Goal: Information Seeking & Learning: Learn about a topic

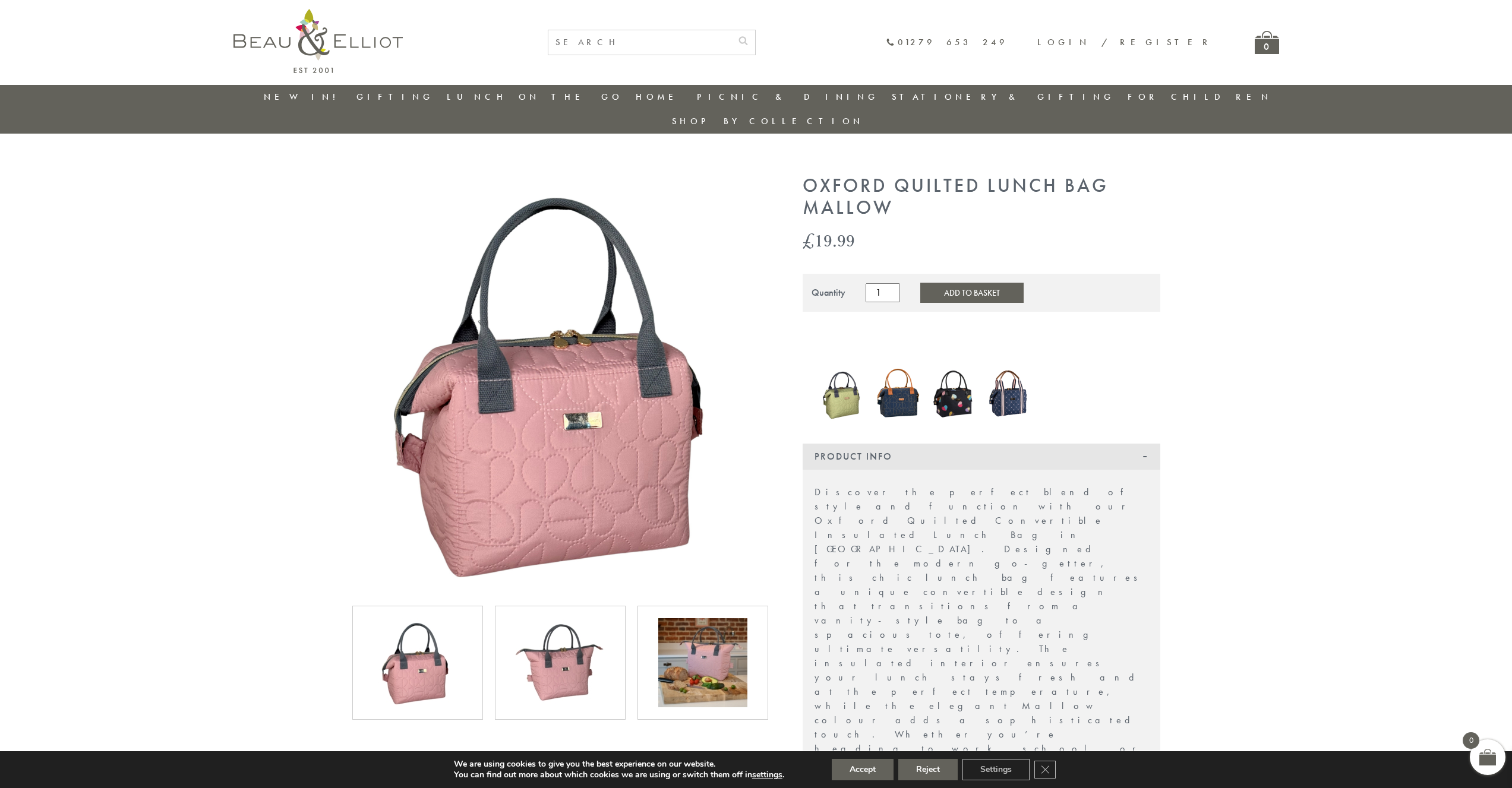
click at [0, 0] on div at bounding box center [0, 0] width 0 height 0
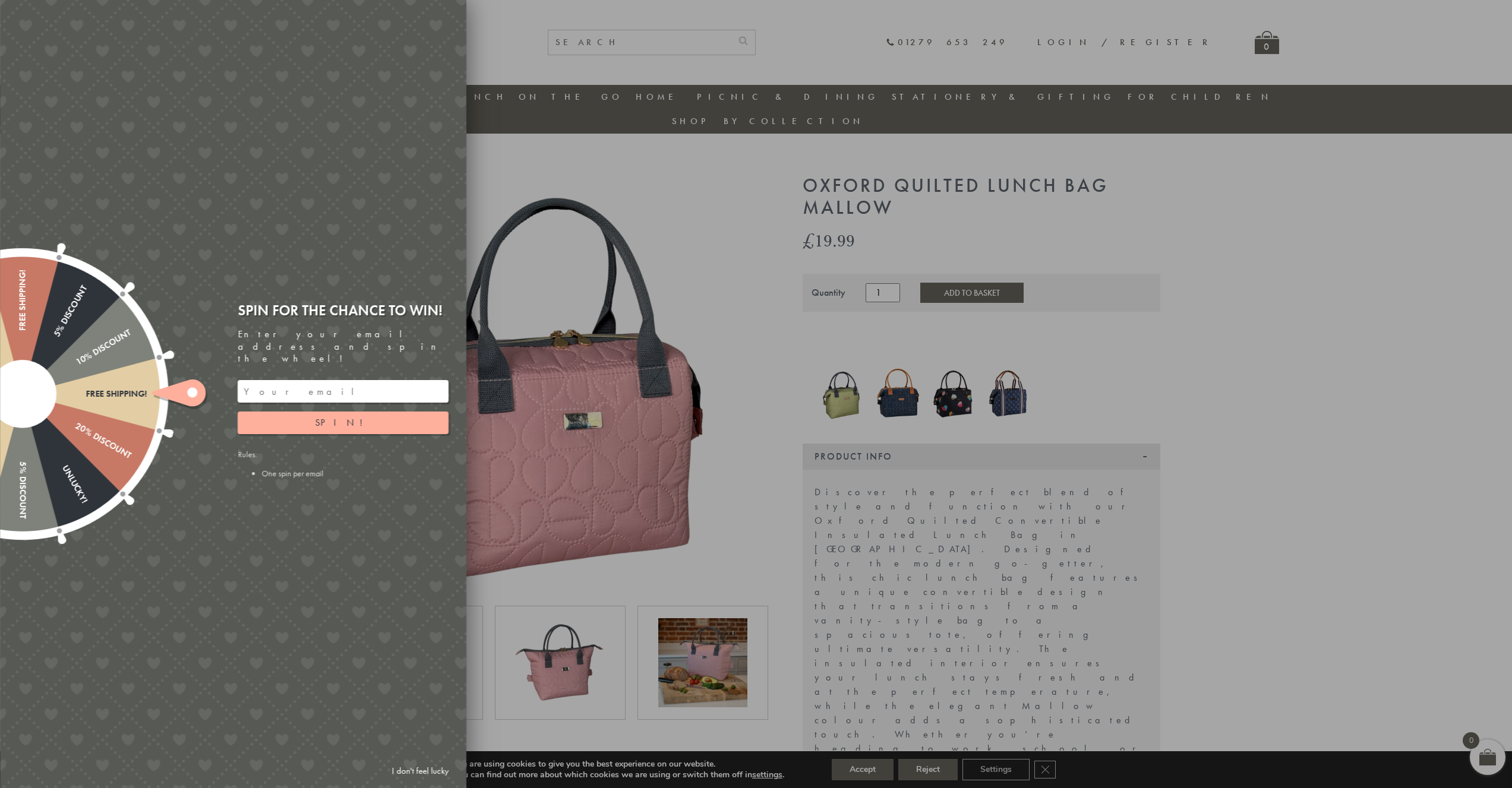
click at [574, 582] on div at bounding box center [756, 394] width 1512 height 788
click at [631, 661] on div at bounding box center [756, 394] width 1512 height 788
click at [599, 648] on div at bounding box center [756, 394] width 1512 height 788
click at [598, 647] on div at bounding box center [756, 394] width 1512 height 788
drag, startPoint x: 597, startPoint y: 647, endPoint x: 591, endPoint y: 641, distance: 8.5
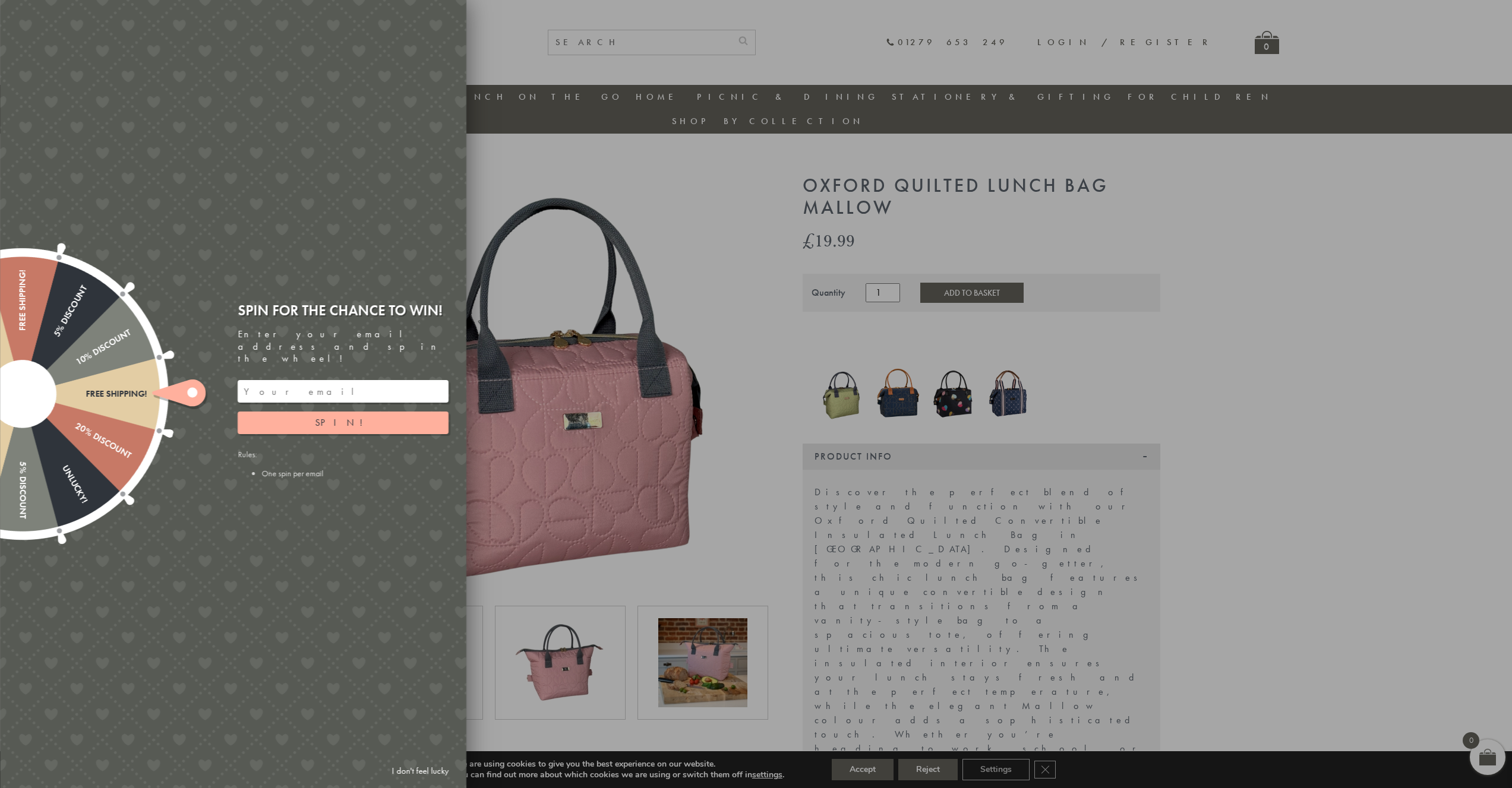
click at [597, 647] on div at bounding box center [756, 394] width 1512 height 788
click at [429, 765] on link "I don't feel lucky" at bounding box center [420, 771] width 69 height 22
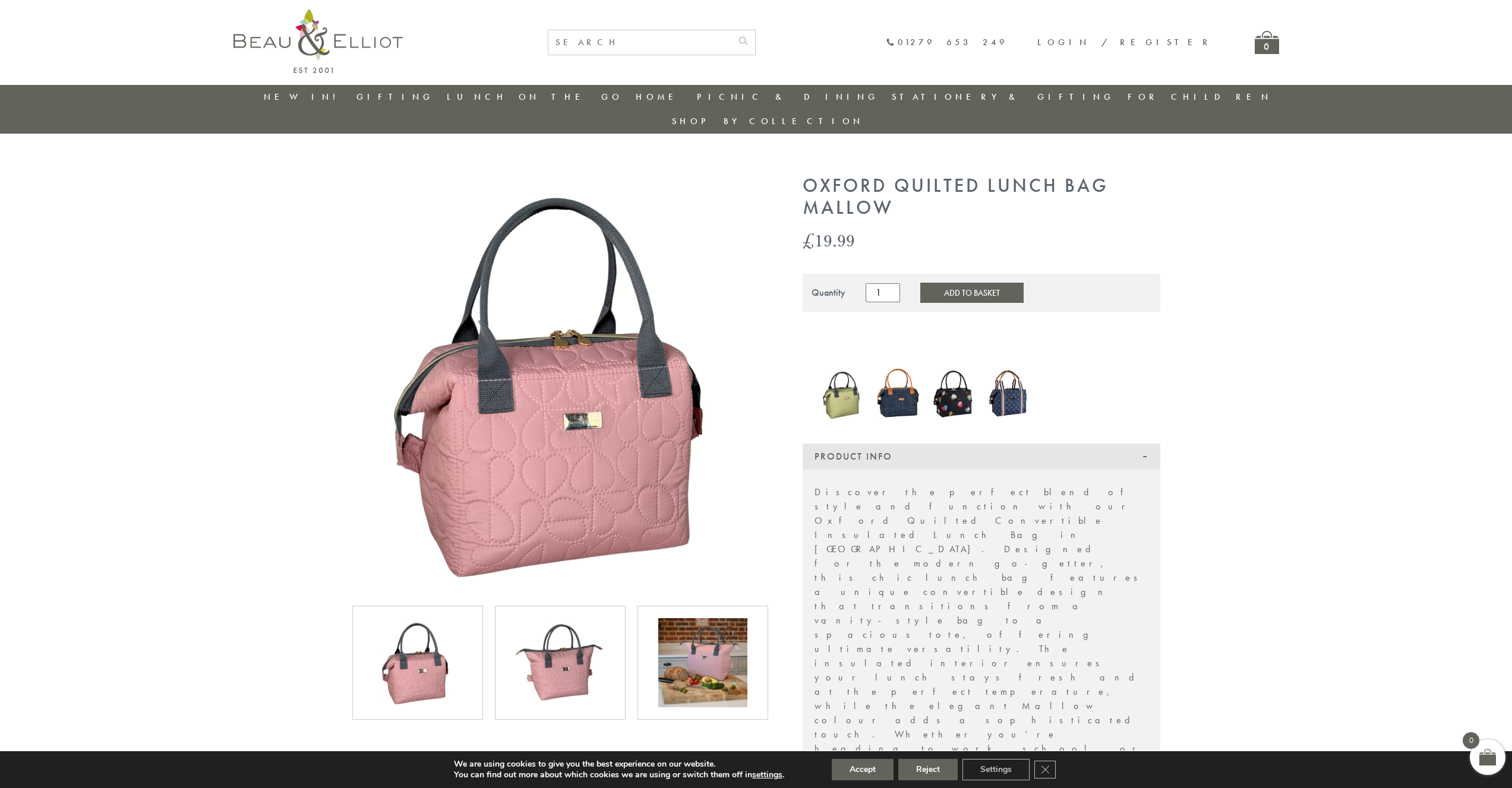
click at [568, 646] on img at bounding box center [561, 662] width 89 height 89
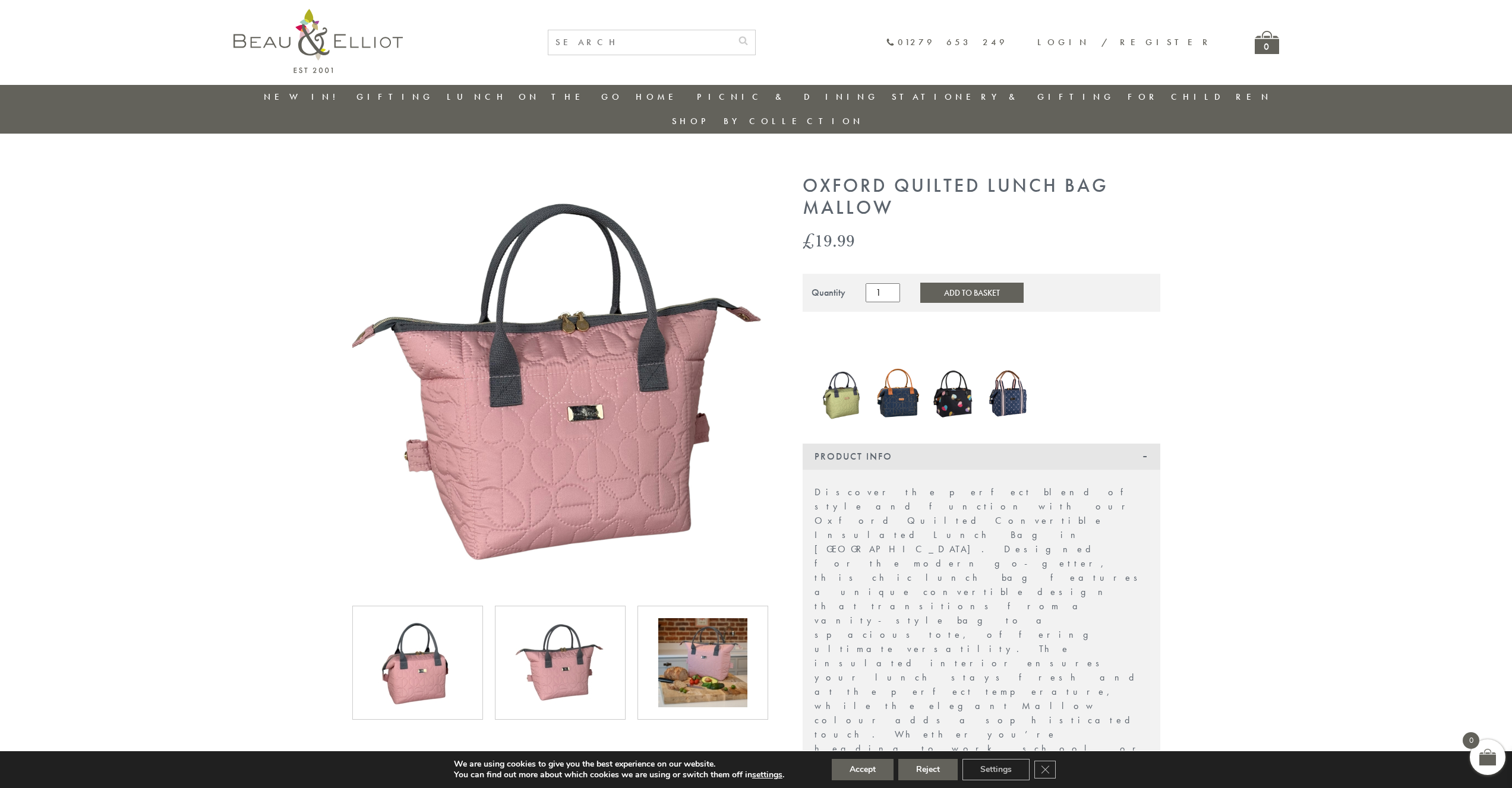
click at [669, 630] on img at bounding box center [703, 662] width 89 height 89
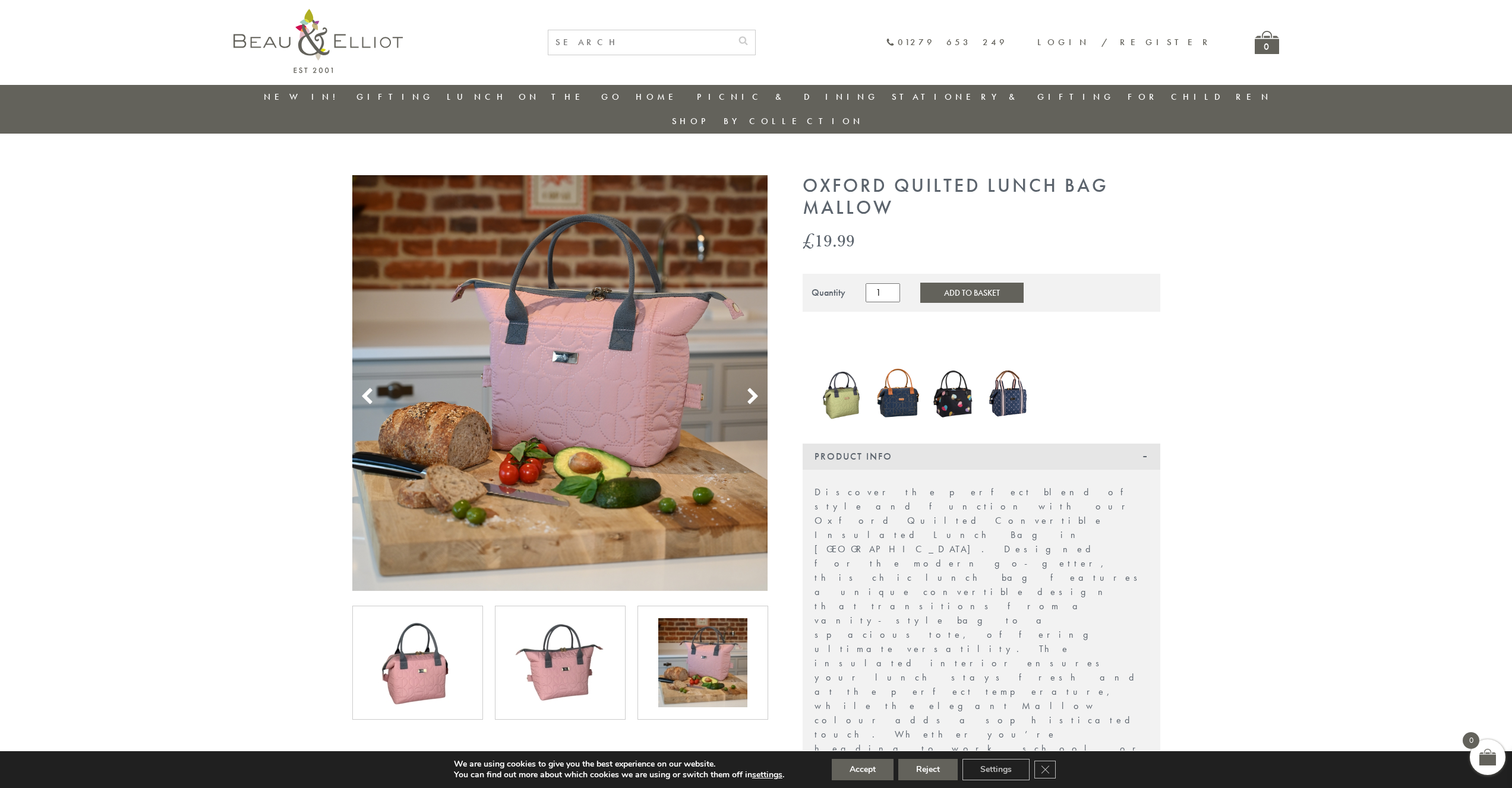
click at [568, 635] on img at bounding box center [561, 662] width 89 height 89
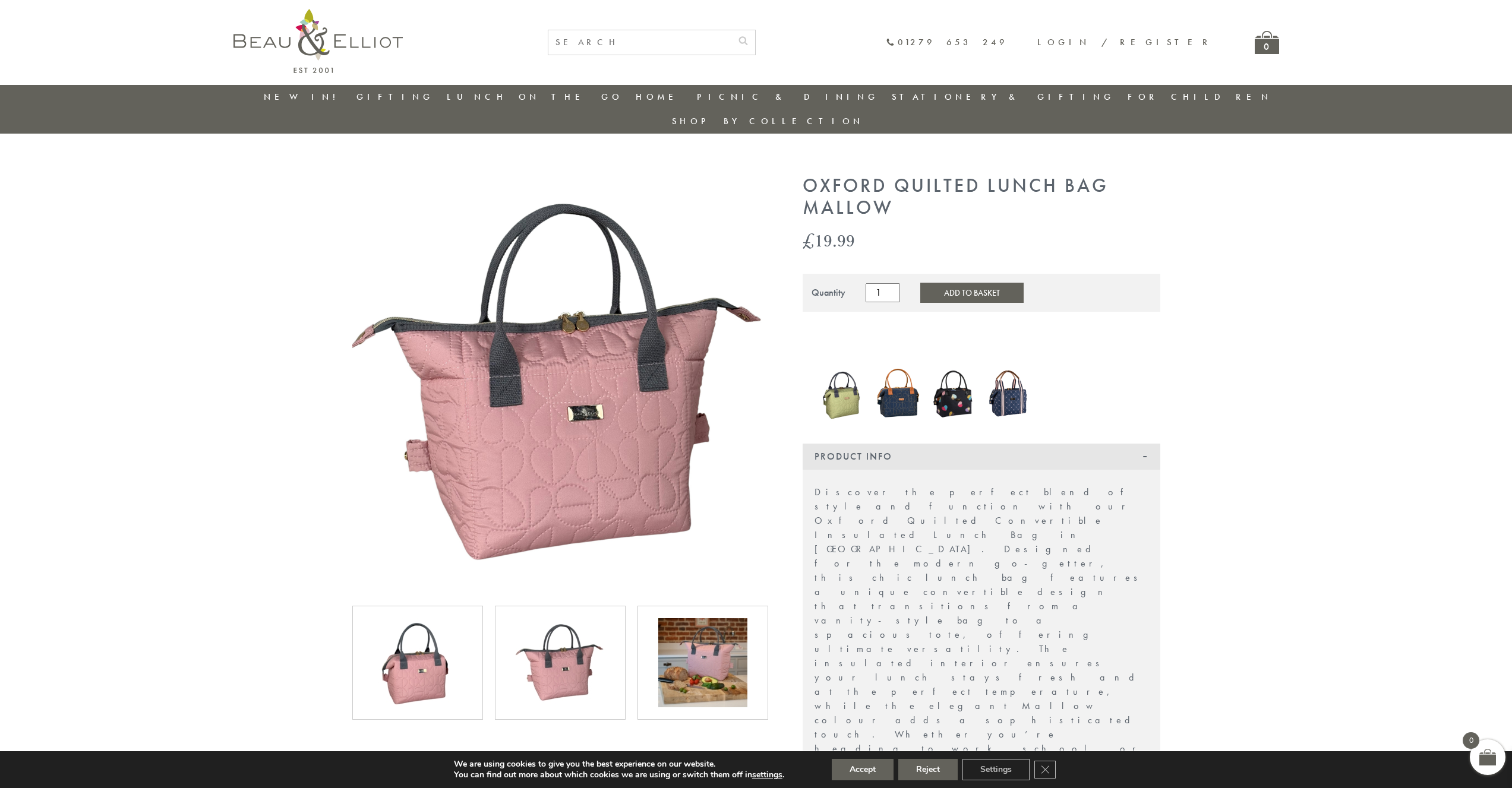
click at [693, 618] on img at bounding box center [703, 662] width 89 height 89
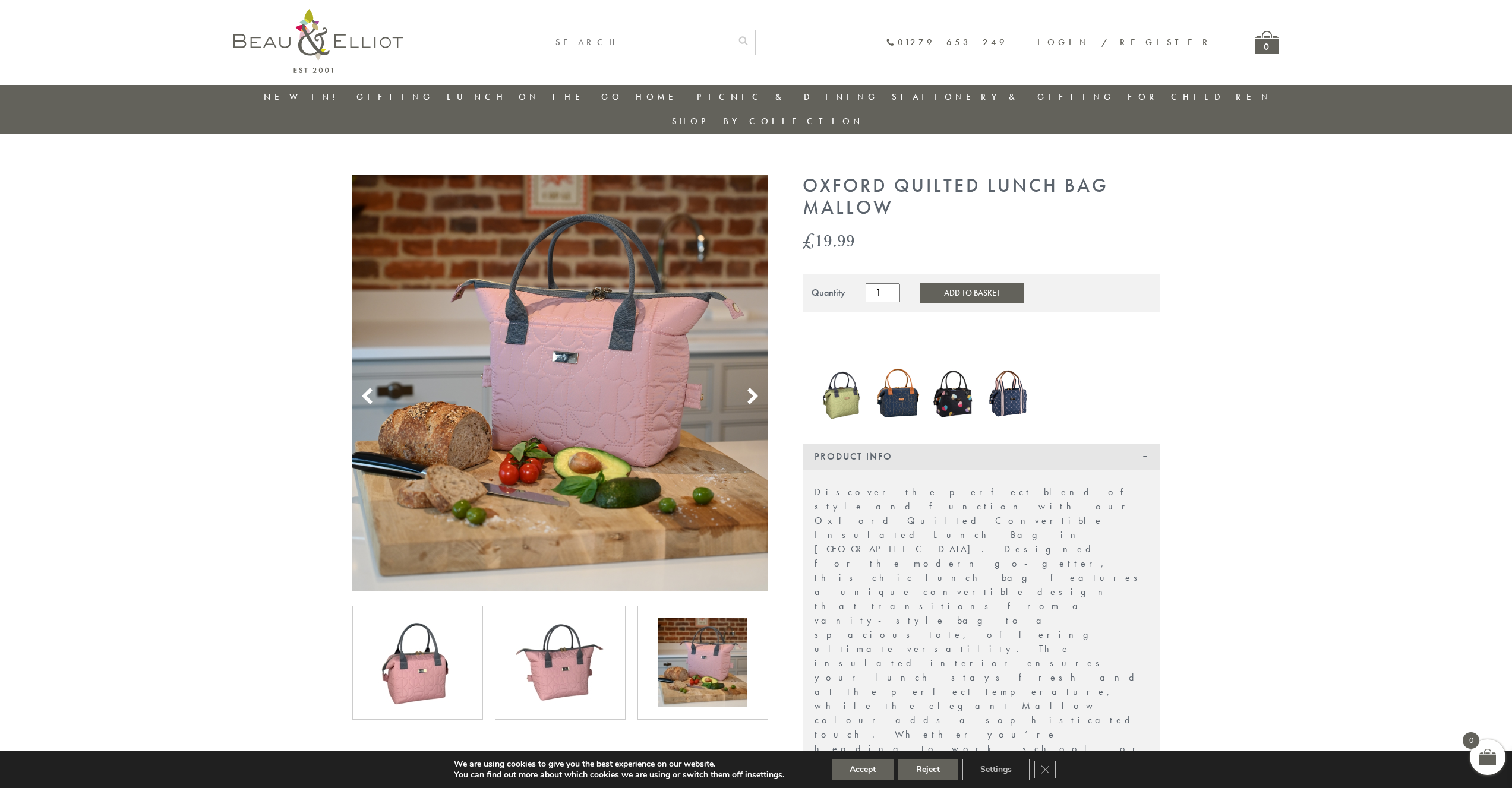
click at [733, 349] on img at bounding box center [560, 383] width 416 height 416
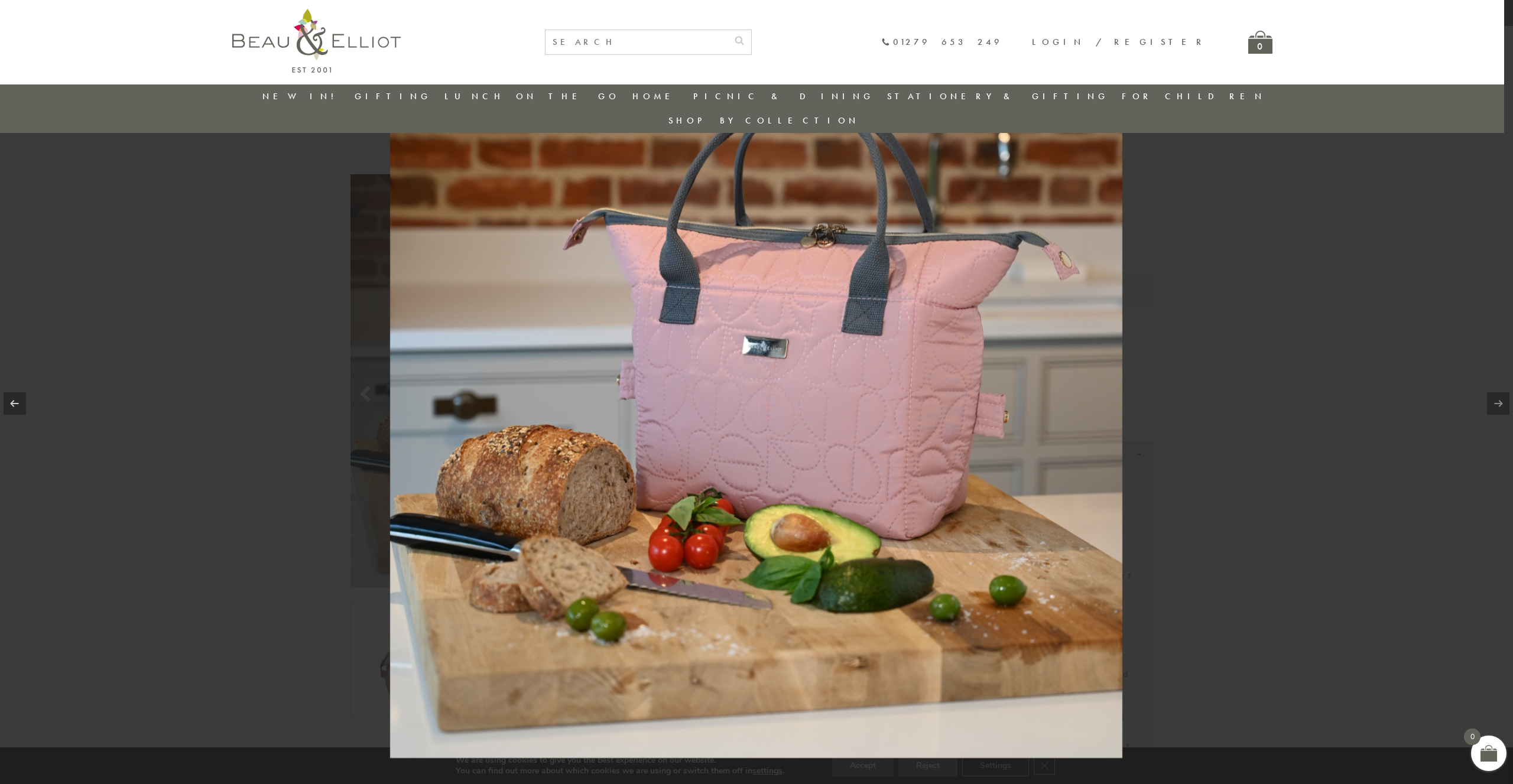
click at [782, 346] on img at bounding box center [756, 391] width 732 height 732
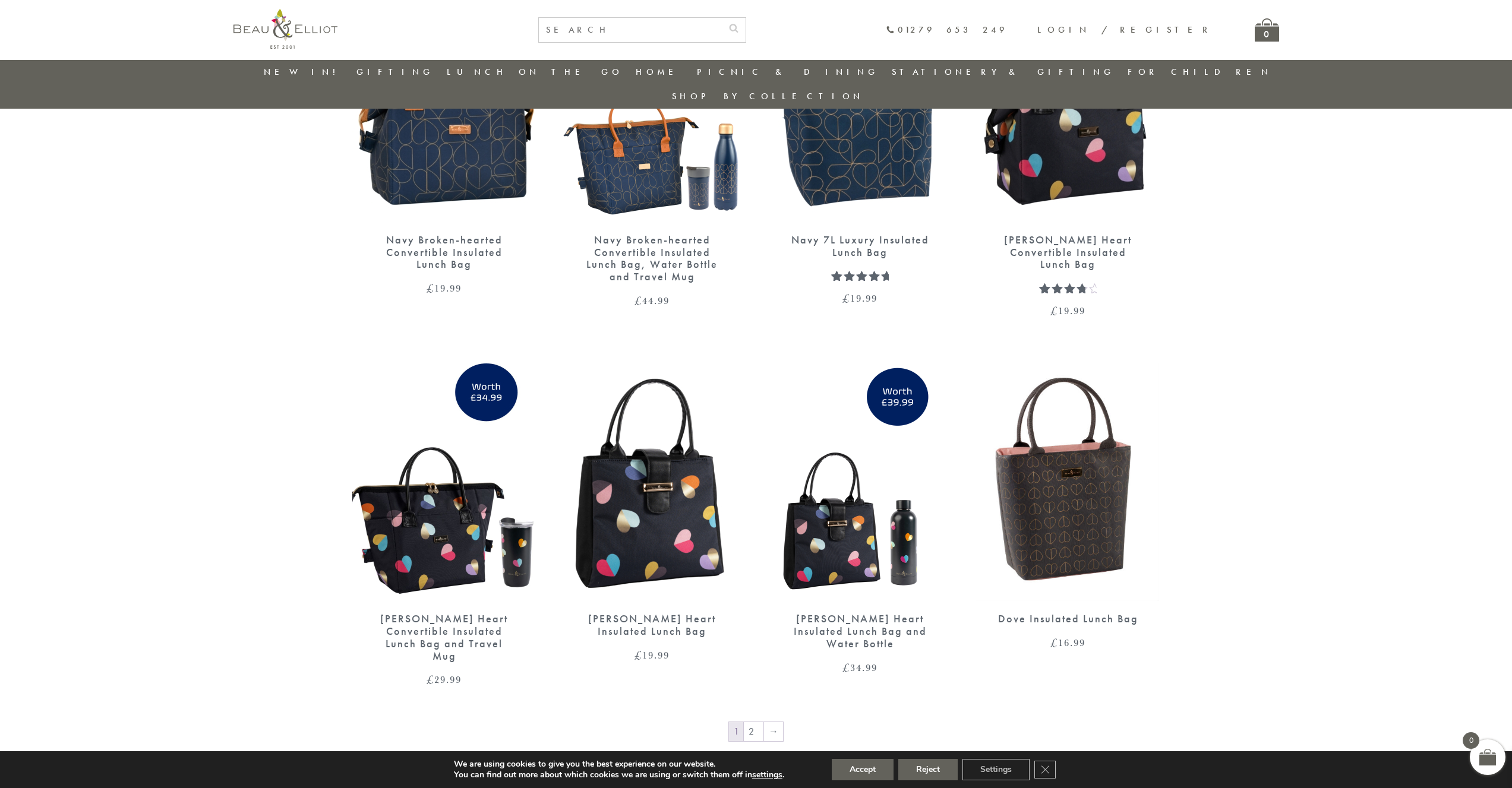
scroll to position [1862, 0]
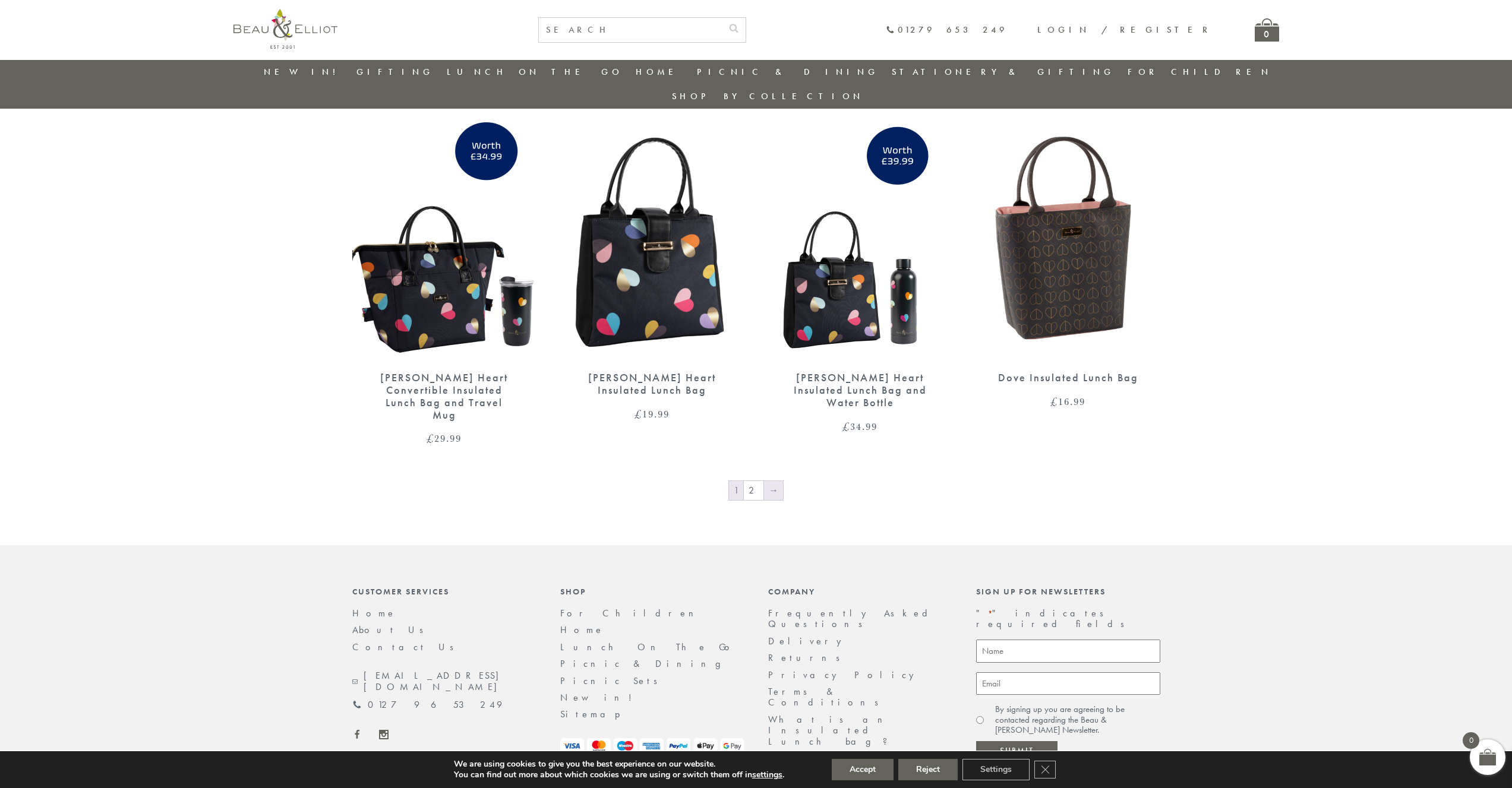
click at [778, 481] on link "→" at bounding box center [773, 490] width 19 height 19
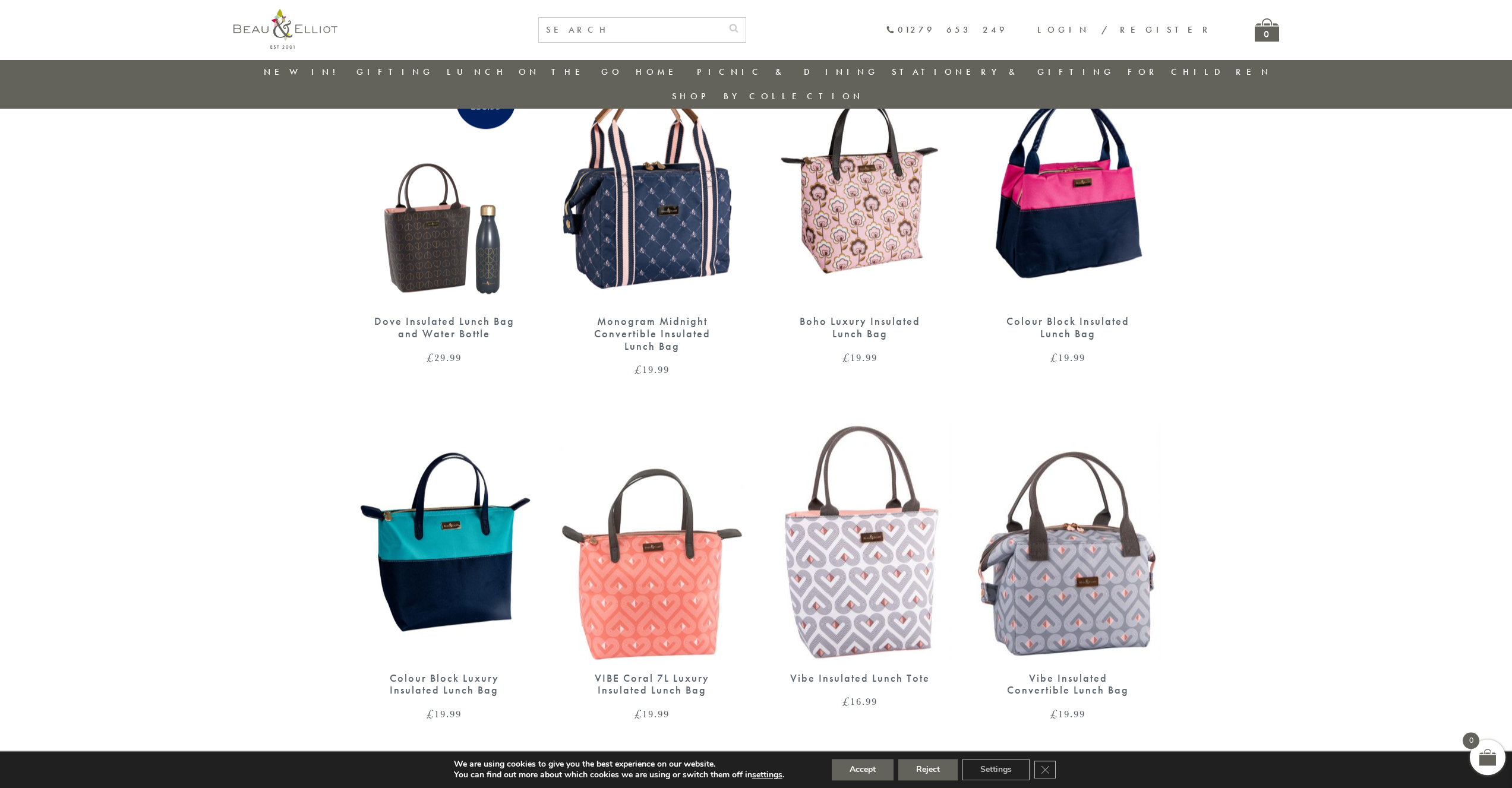
scroll to position [613, 0]
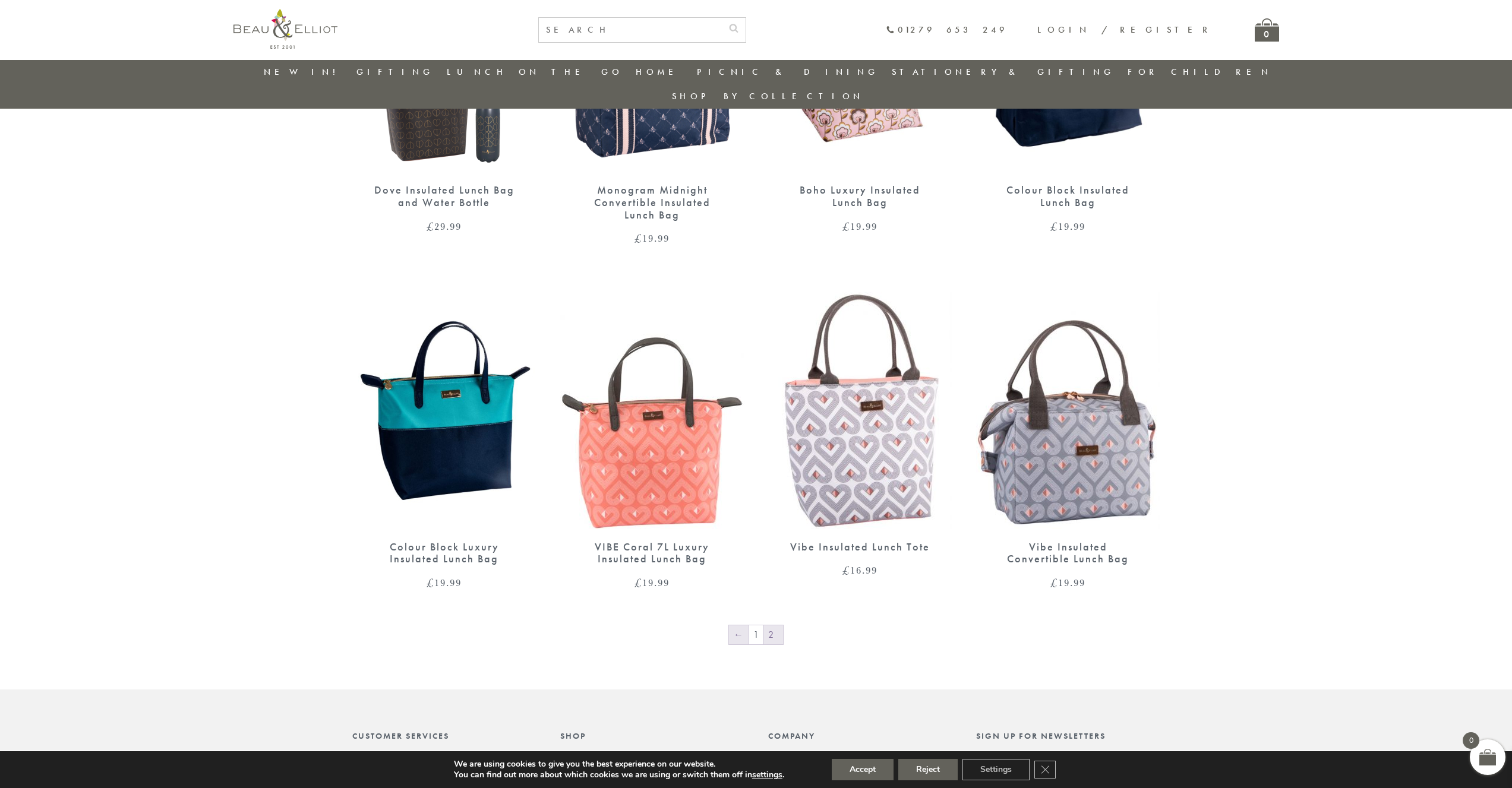
click at [736, 626] on link "←" at bounding box center [738, 635] width 19 height 19
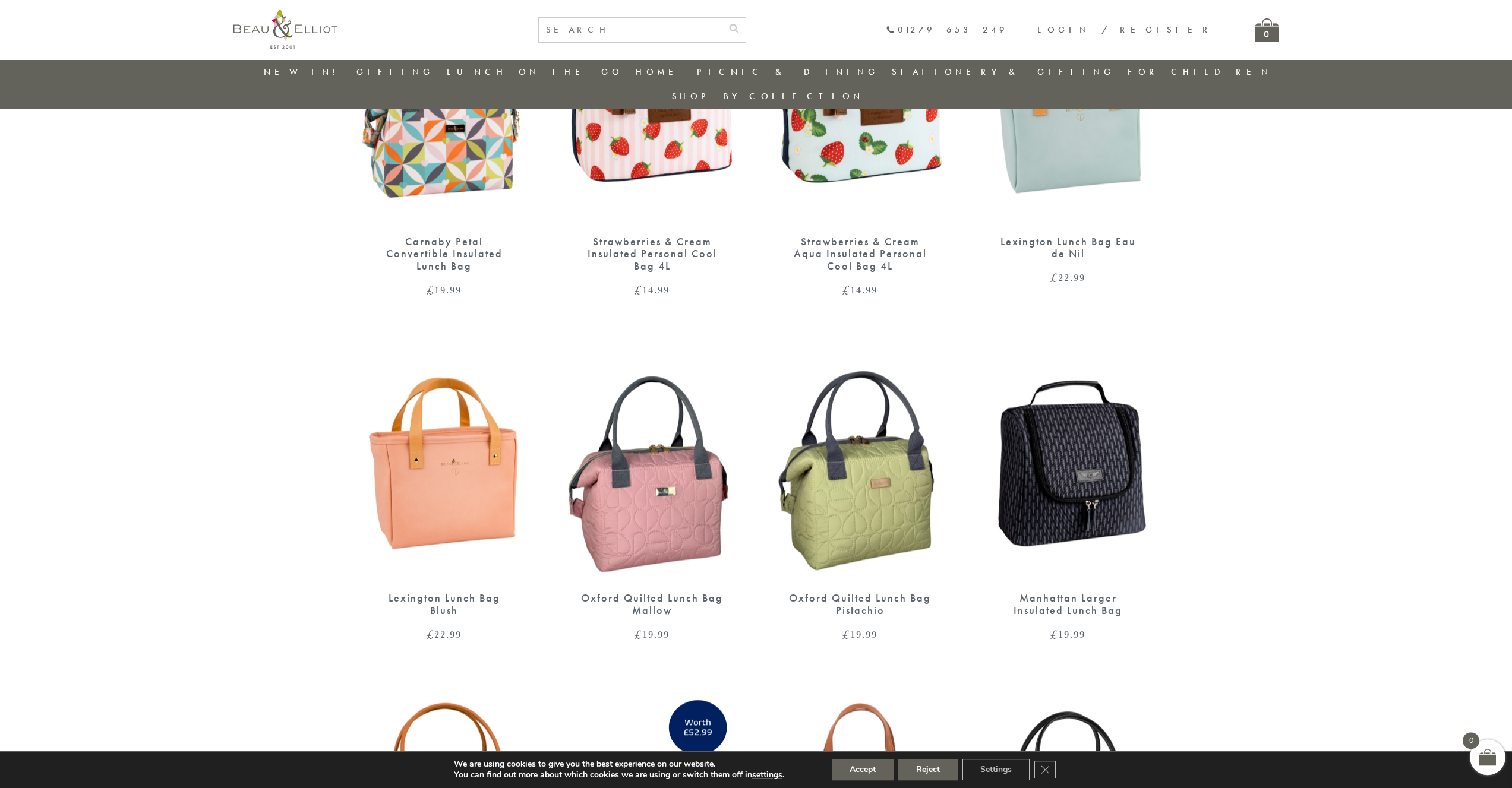
scroll to position [1023, 0]
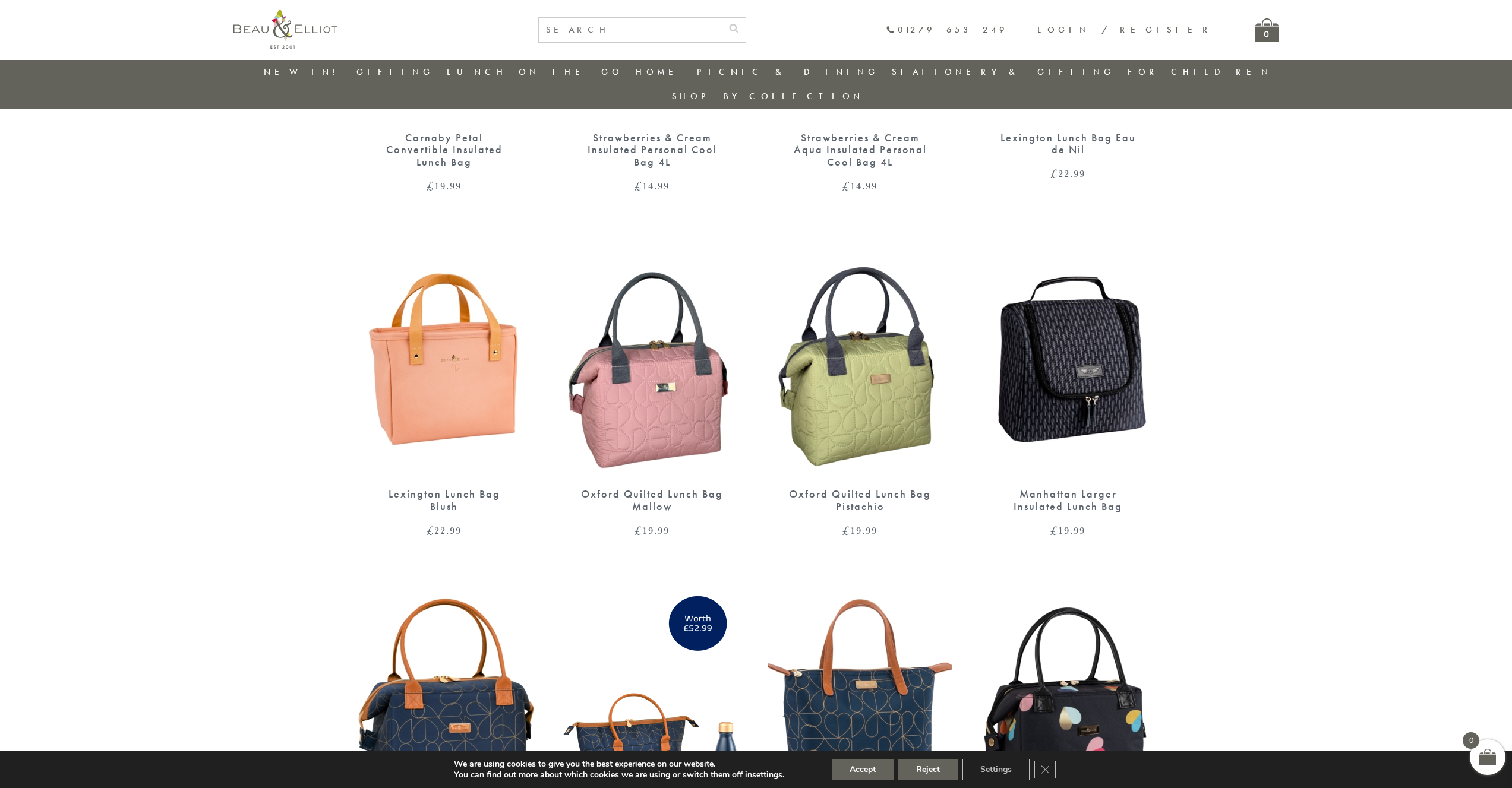
click at [678, 372] on img at bounding box center [652, 357] width 184 height 237
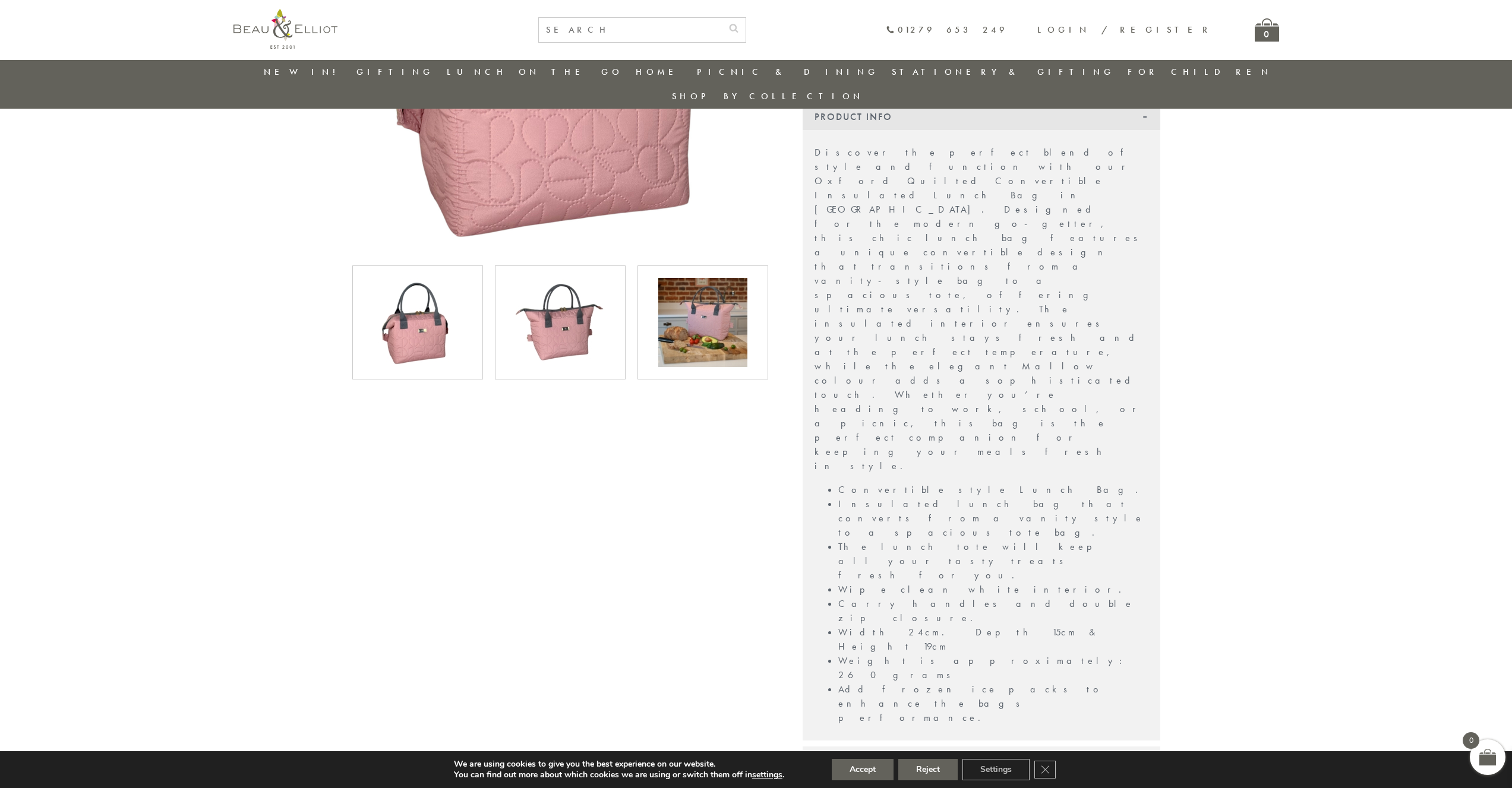
scroll to position [310, 0]
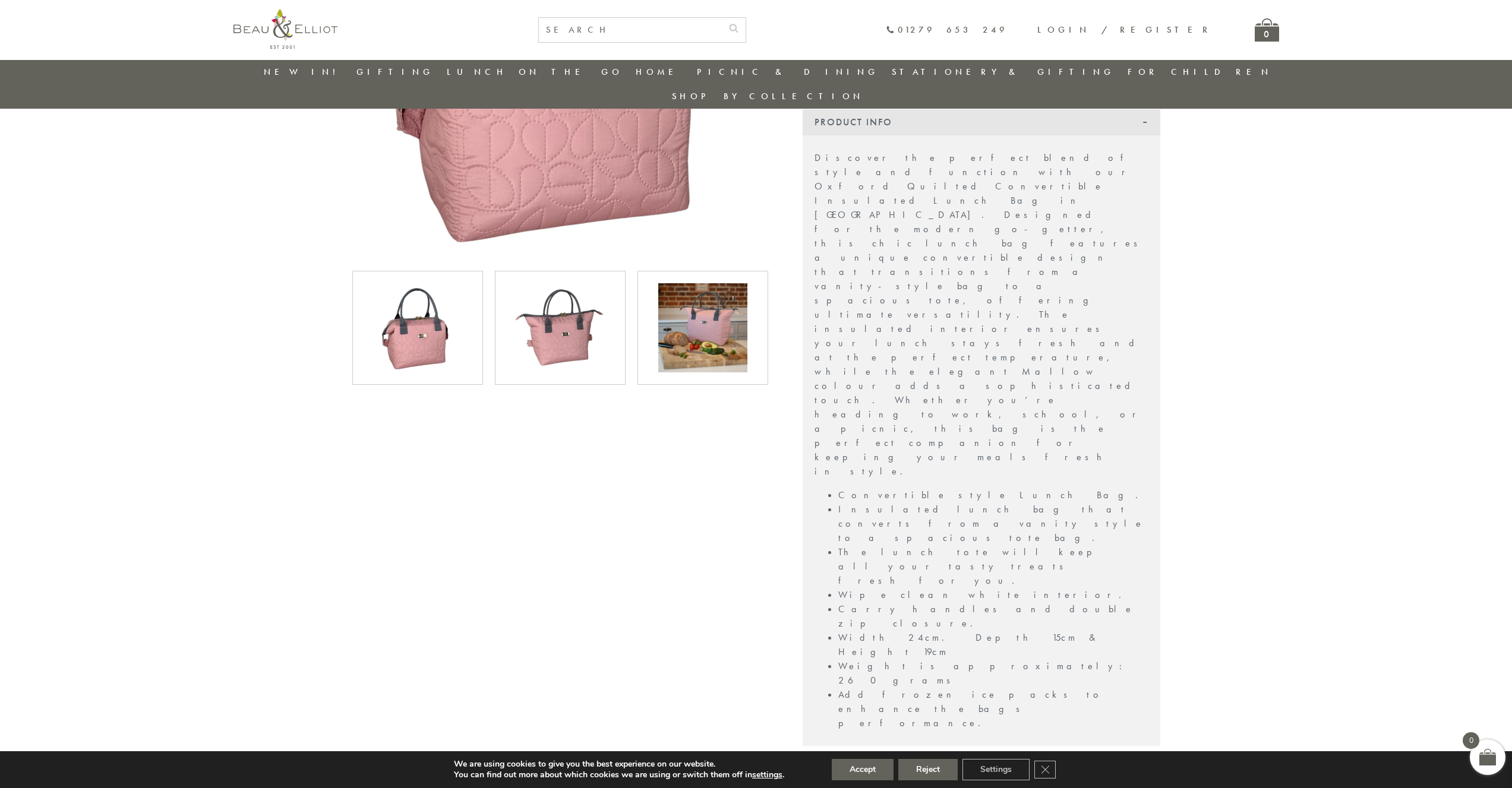
click at [991, 784] on div "Returns" at bounding box center [981, 797] width 358 height 26
click at [986, 752] on div "Delivery" at bounding box center [981, 765] width 358 height 26
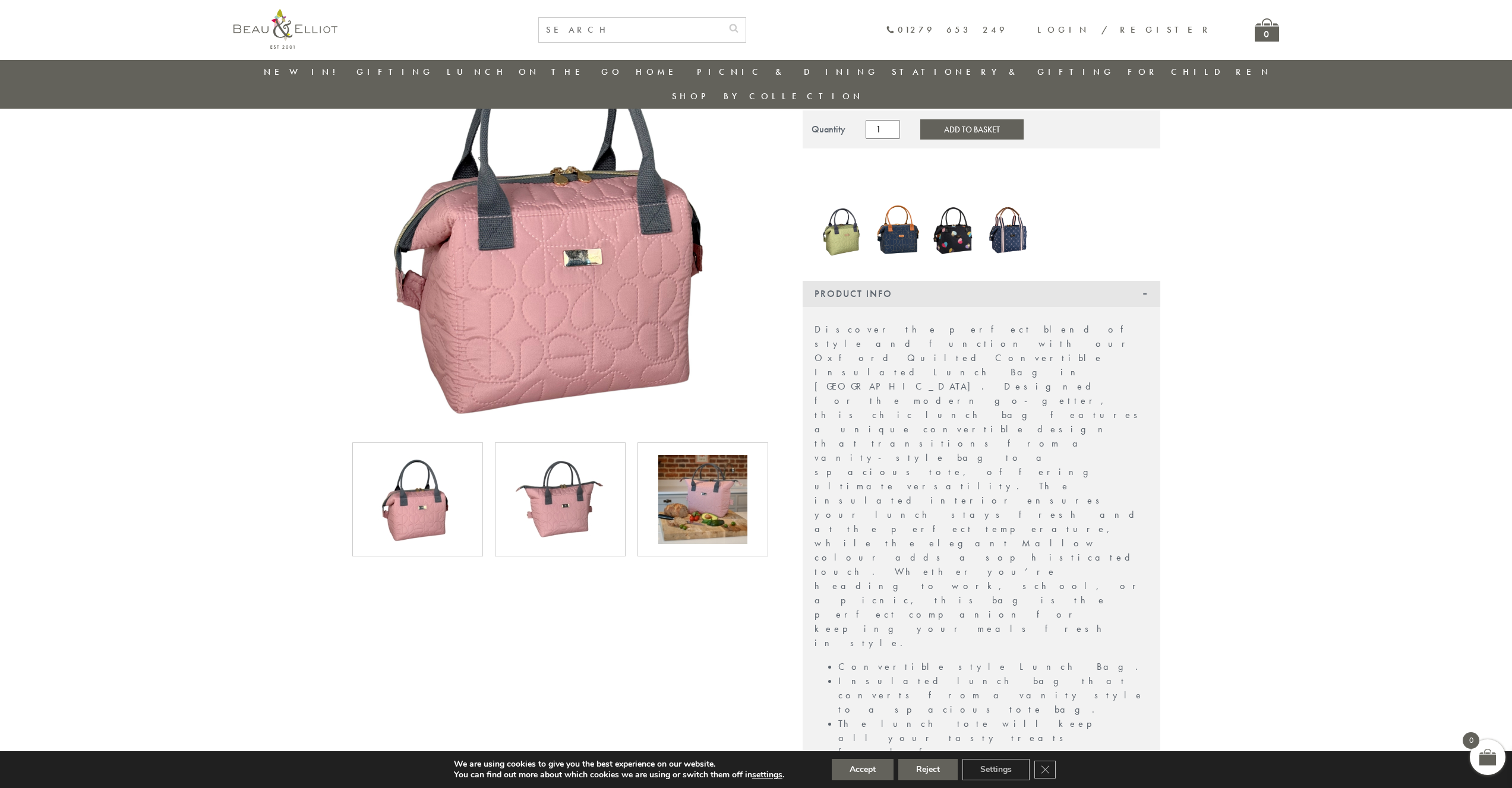
scroll to position [0, 0]
